Goal: Task Accomplishment & Management: Use online tool/utility

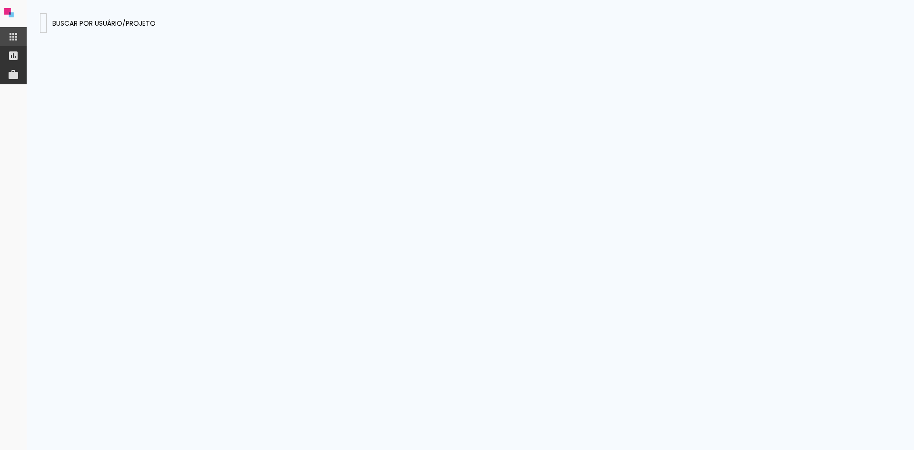
click at [43, 21] on input at bounding box center [43, 23] width 0 height 10
type input "No caso o Alboom Pay funciona como uma conta bancária nessa parte, não permitin…"
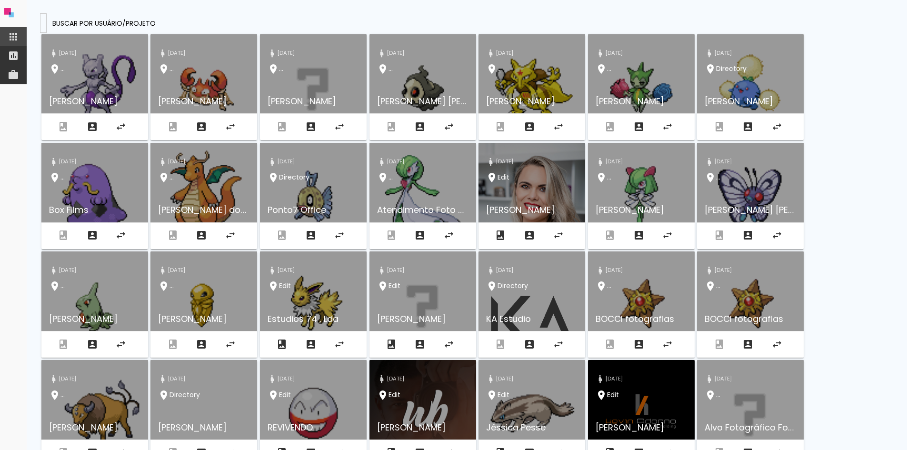
click at [43, 18] on input at bounding box center [43, 23] width 0 height 10
paste input "JWCz8oYoLkGFQhKZF"
type input "JWCz8oYoLkGFQhKZF"
type paper-input "JWCz8oYoLkGFQhKZF"
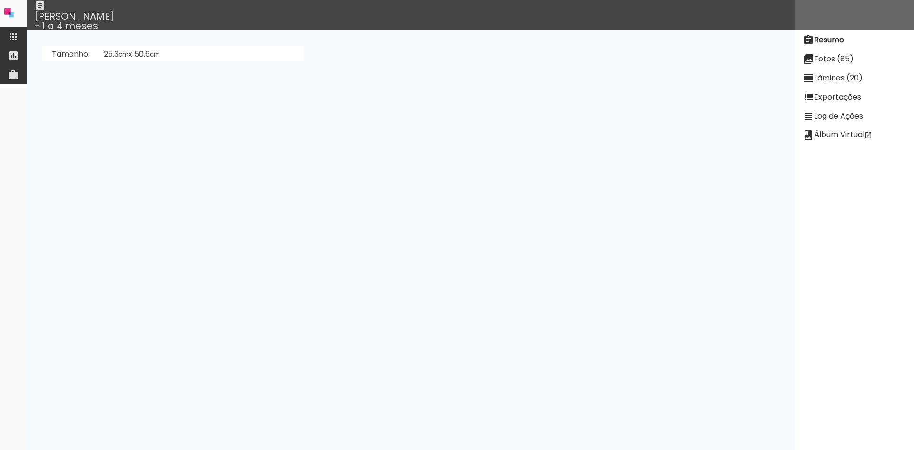
click at [854, 102] on paper-item "Exportações" at bounding box center [854, 97] width 119 height 19
